Goal: Task Accomplishment & Management: Use online tool/utility

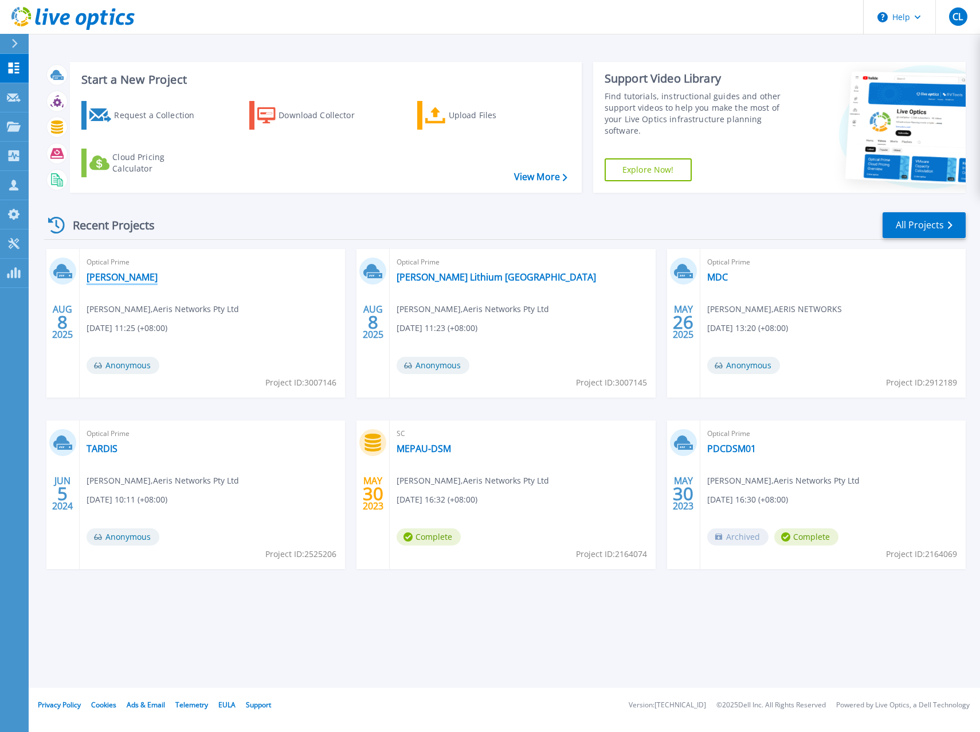
click at [113, 277] on link "[PERSON_NAME]" at bounding box center [122, 276] width 71 height 11
click at [61, 125] on div "Projects" at bounding box center [53, 127] width 47 height 30
click at [287, 216] on div "Recent Projects All Projects" at bounding box center [505, 225] width 922 height 29
click at [447, 114] on link "Upload Files" at bounding box center [481, 115] width 128 height 29
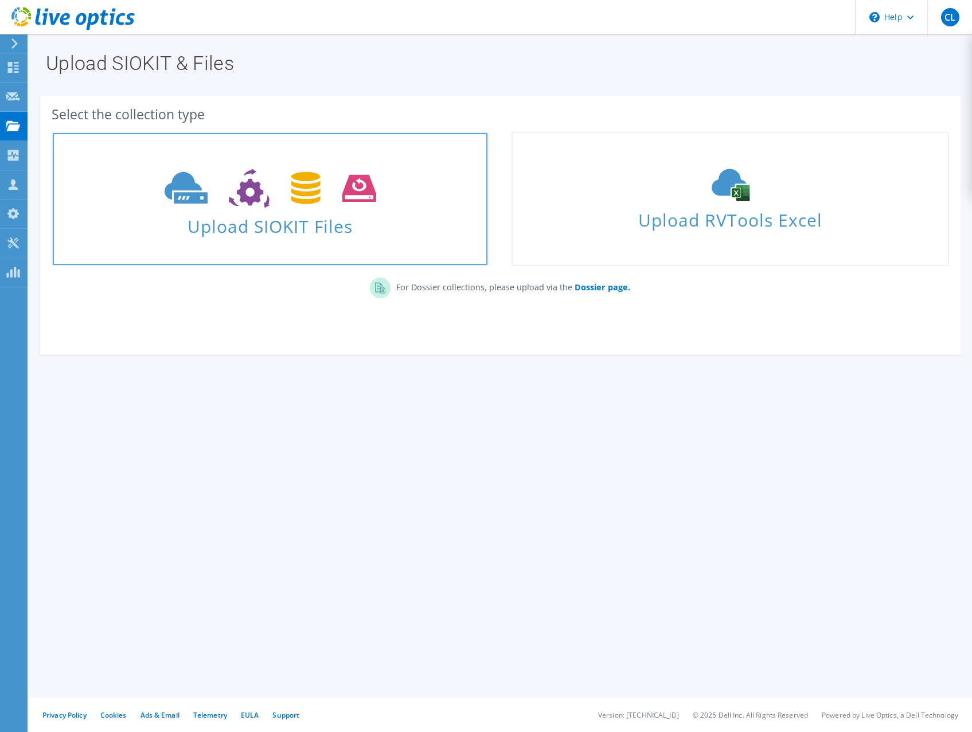
click at [256, 230] on span "Upload SIOKIT Files" at bounding box center [270, 222] width 435 height 25
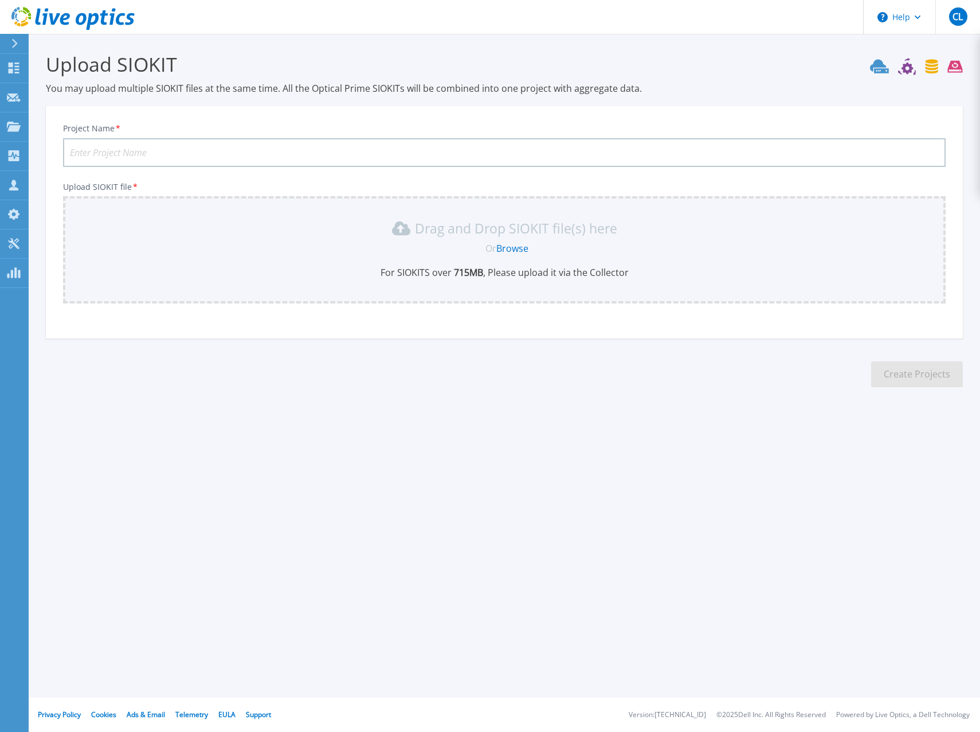
click at [505, 248] on link "Browse" at bounding box center [513, 248] width 32 height 13
click at [518, 244] on link "Browse" at bounding box center [513, 248] width 32 height 13
click at [515, 245] on link "Browse" at bounding box center [513, 248] width 32 height 13
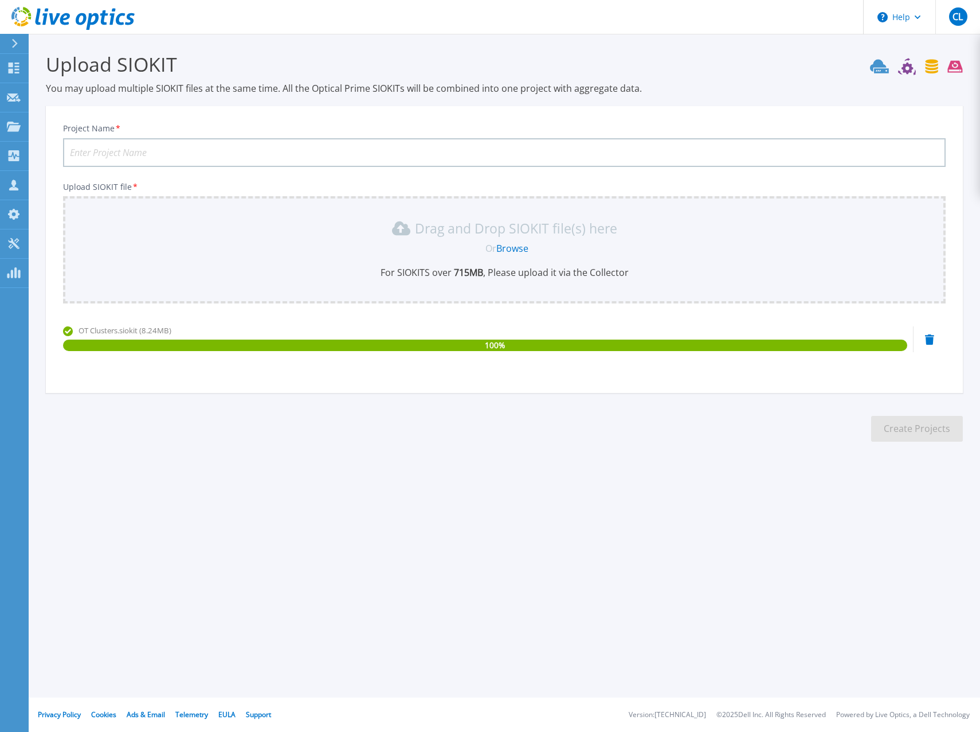
click at [169, 159] on input "Project Name *" at bounding box center [504, 152] width 883 height 29
type input "Talsion OT Cluster [DATE]"
click at [901, 428] on button "Create Projects" at bounding box center [918, 429] width 92 height 26
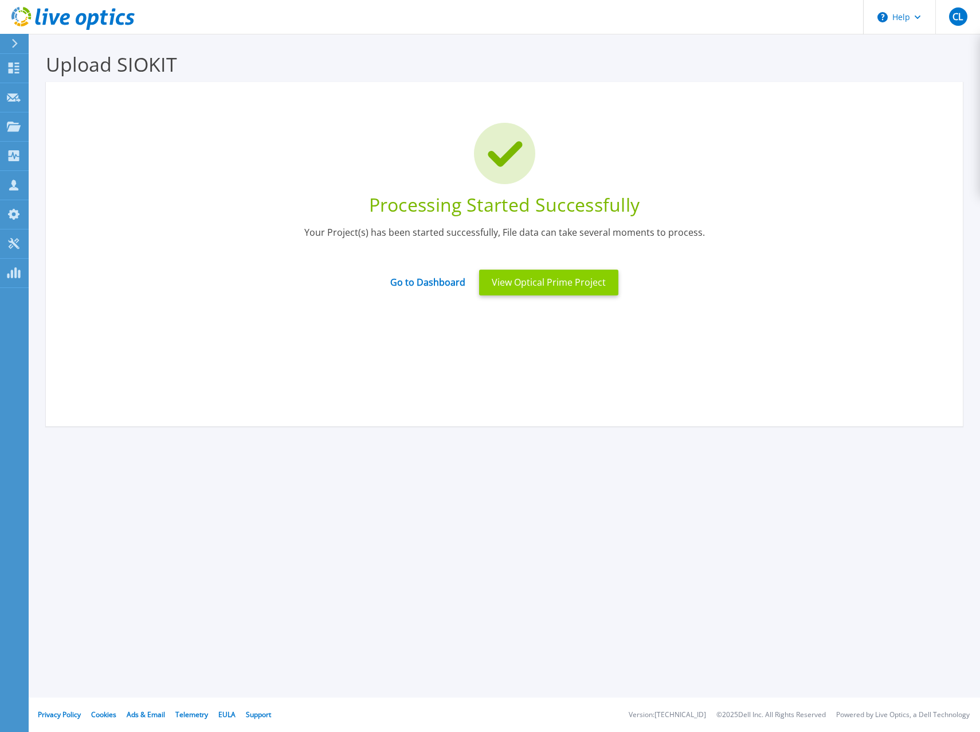
click at [533, 275] on button "View Optical Prime Project" at bounding box center [548, 282] width 139 height 26
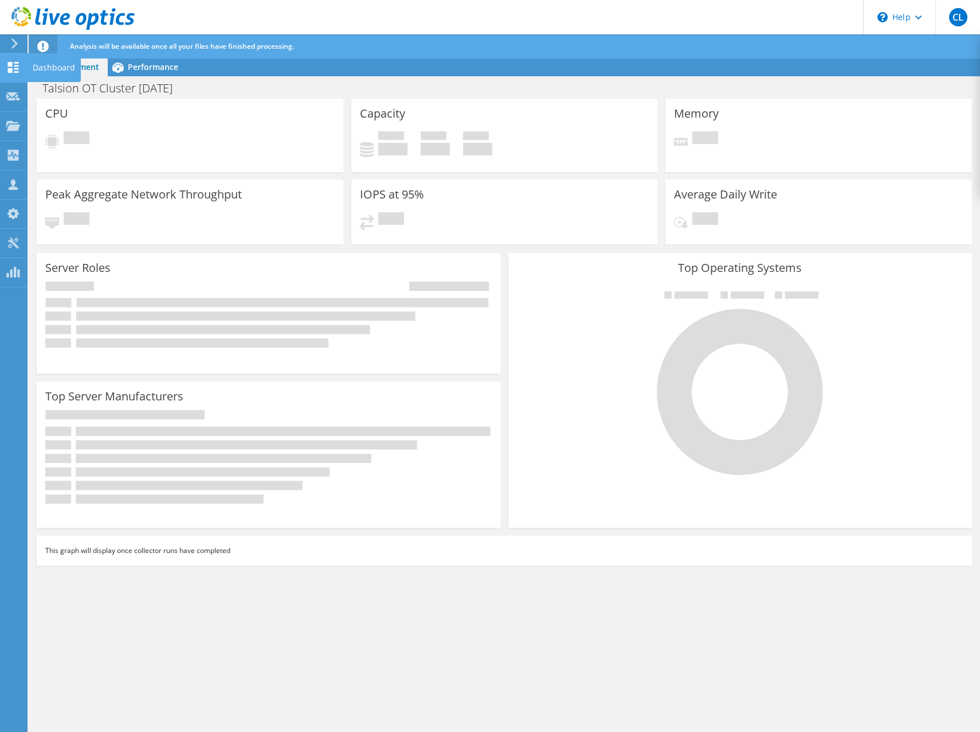
click at [11, 67] on icon at bounding box center [13, 67] width 14 height 11
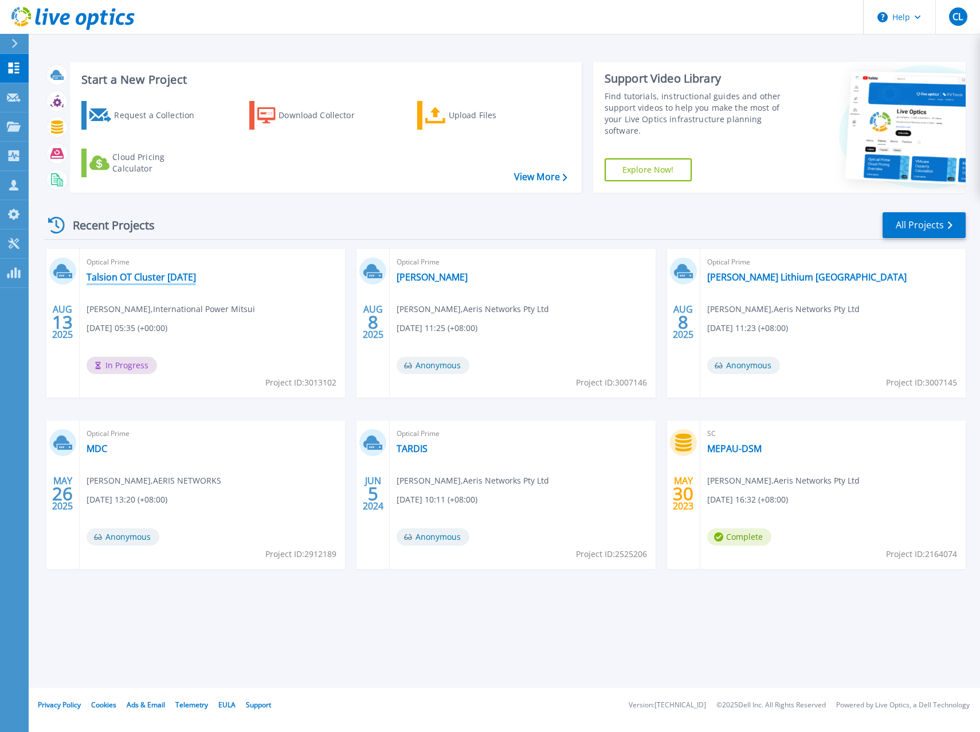
click at [116, 275] on link "Talsion OT Cluster [DATE]" at bounding box center [142, 276] width 110 height 11
